Goal: Transaction & Acquisition: Download file/media

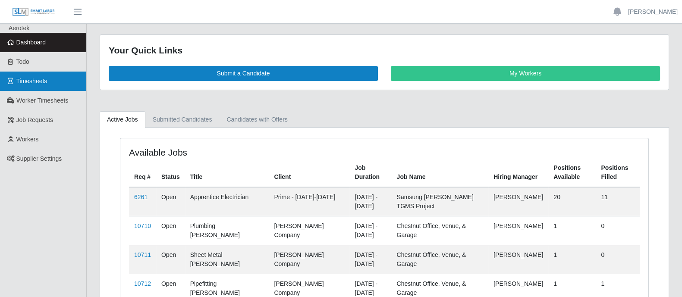
click at [34, 76] on link "Timesheets" at bounding box center [43, 81] width 86 height 19
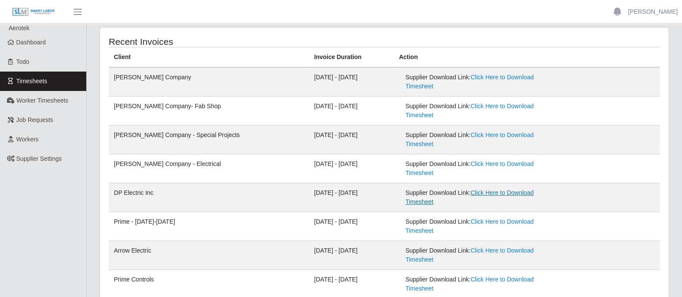
click at [466, 189] on link "Click Here to Download Timesheet" at bounding box center [469, 197] width 128 height 16
click at [472, 189] on link "Click Here to Download Timesheet" at bounding box center [469, 197] width 128 height 16
